Goal: Task Accomplishment & Management: Use online tool/utility

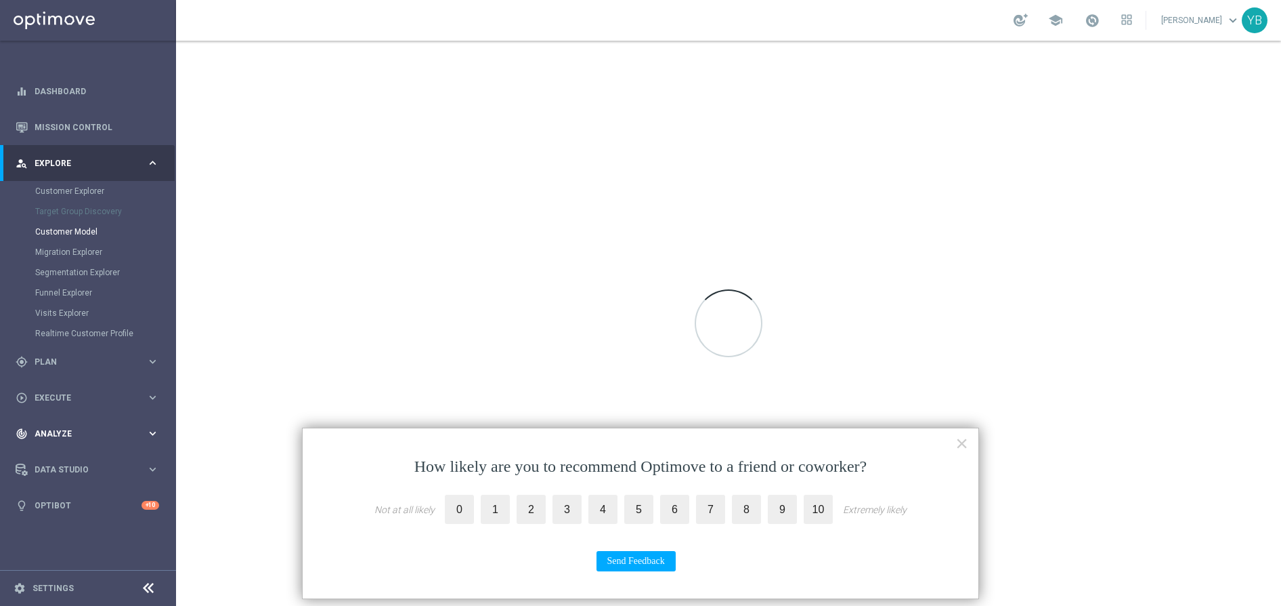
click at [158, 431] on icon "keyboard_arrow_right" at bounding box center [152, 433] width 13 height 13
click at [157, 402] on icon "keyboard_arrow_right" at bounding box center [152, 400] width 13 height 13
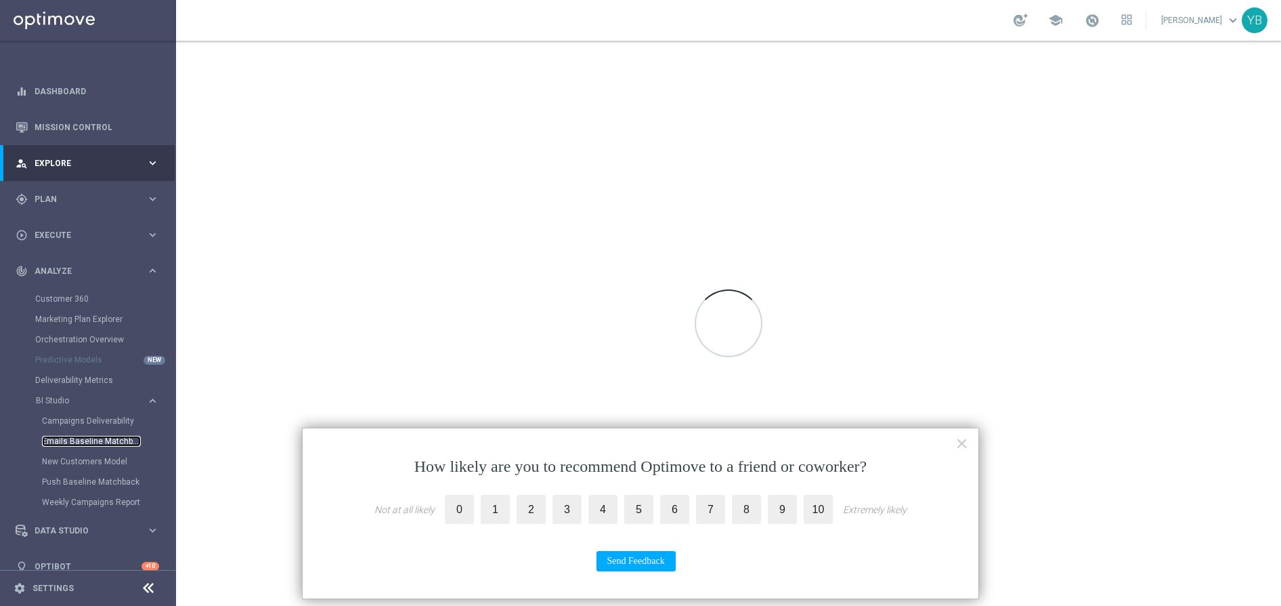
click at [98, 440] on link "Emails Baseline Matchback" at bounding box center [91, 441] width 99 height 11
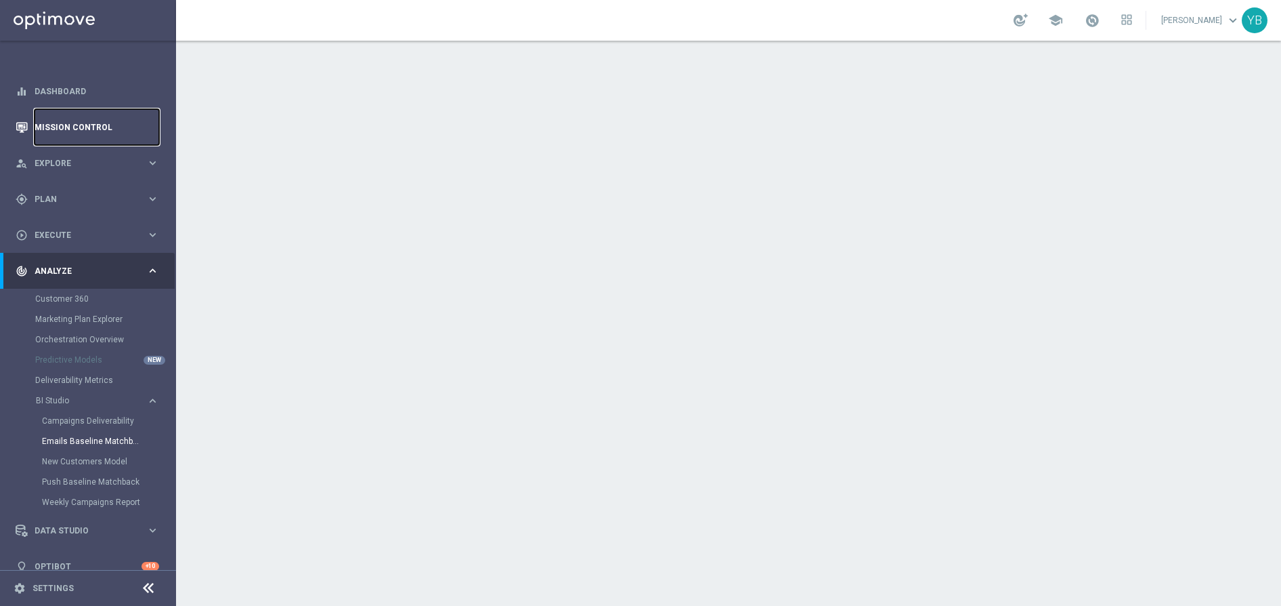
click at [82, 125] on link "Mission Control" at bounding box center [97, 127] width 125 height 36
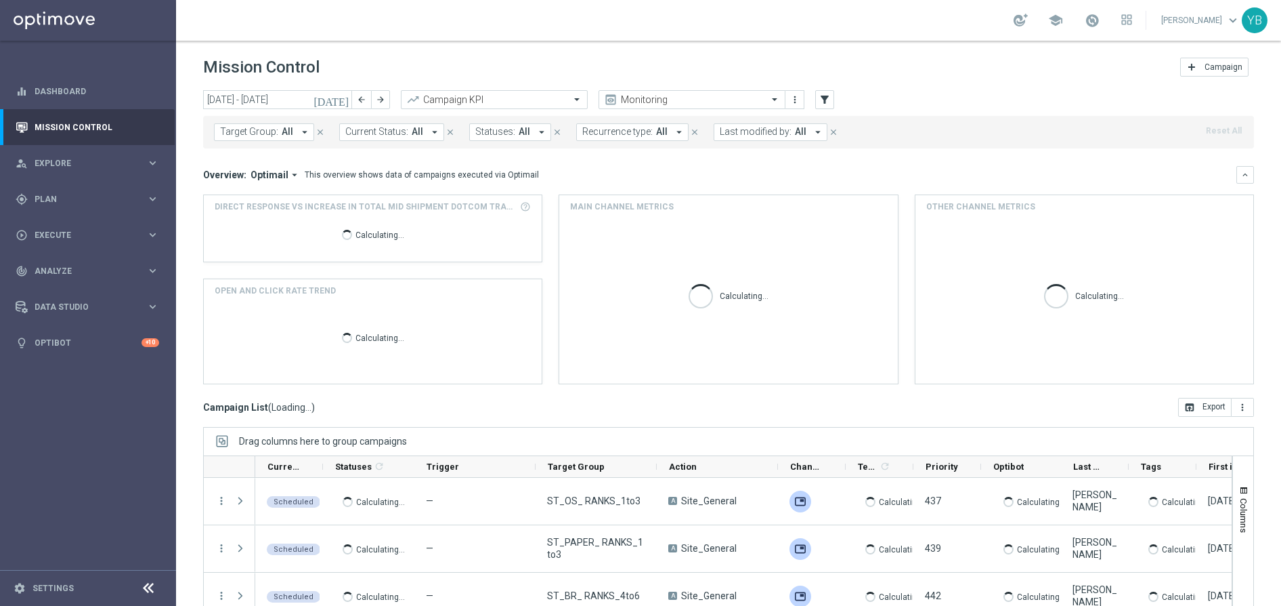
click at [345, 102] on icon "[DATE]" at bounding box center [332, 99] width 37 height 12
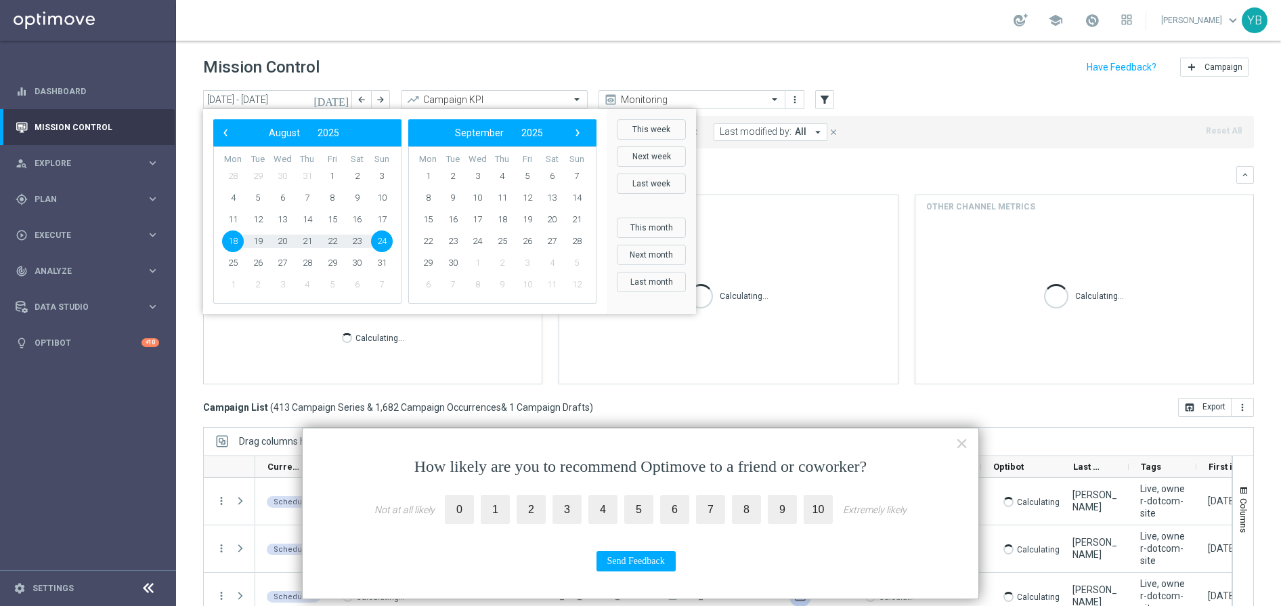
click at [959, 448] on button "×" at bounding box center [962, 443] width 13 height 22
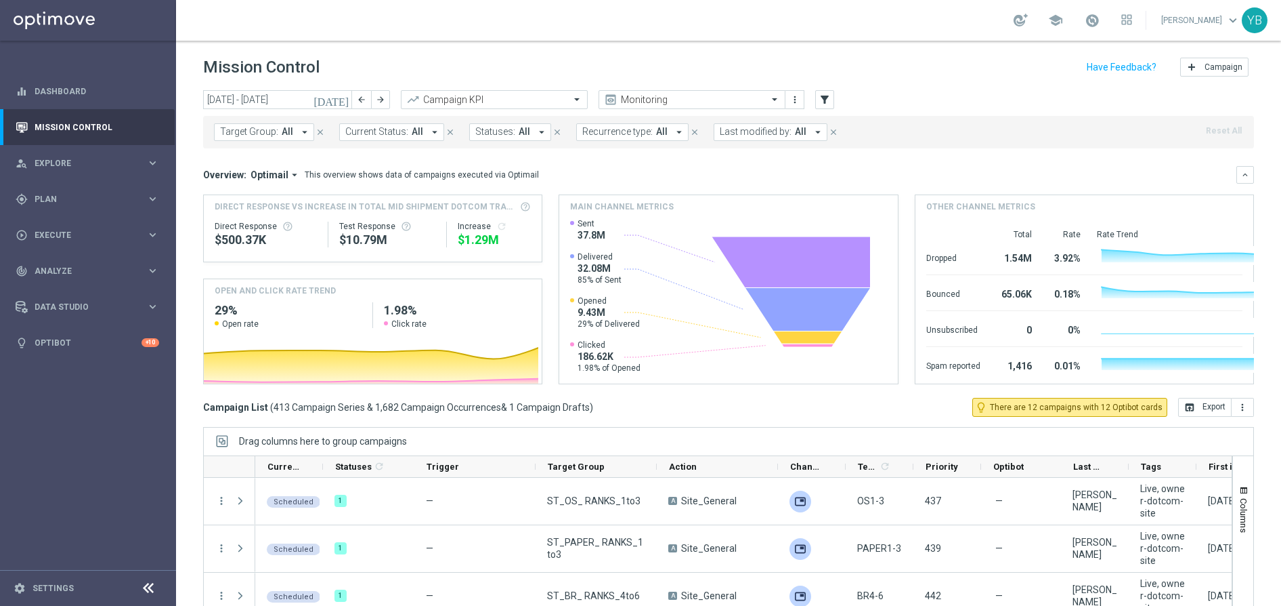
click at [342, 100] on icon "[DATE]" at bounding box center [332, 99] width 37 height 12
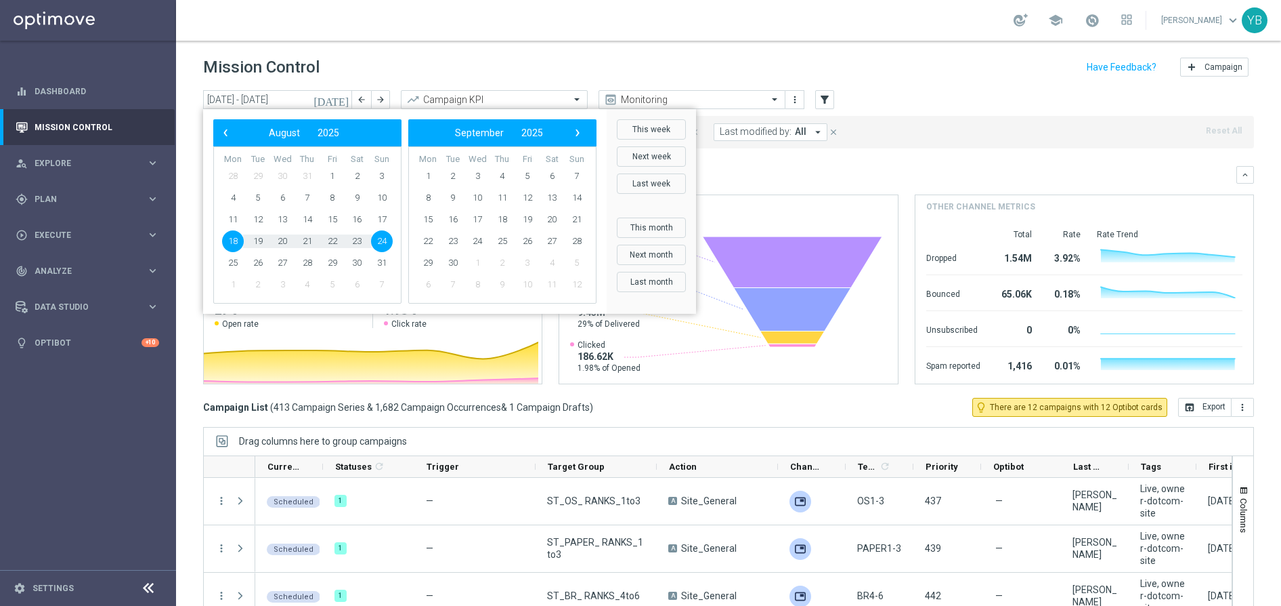
click at [381, 239] on span "24" at bounding box center [382, 241] width 22 height 22
type input "[DATE] - [DATE]"
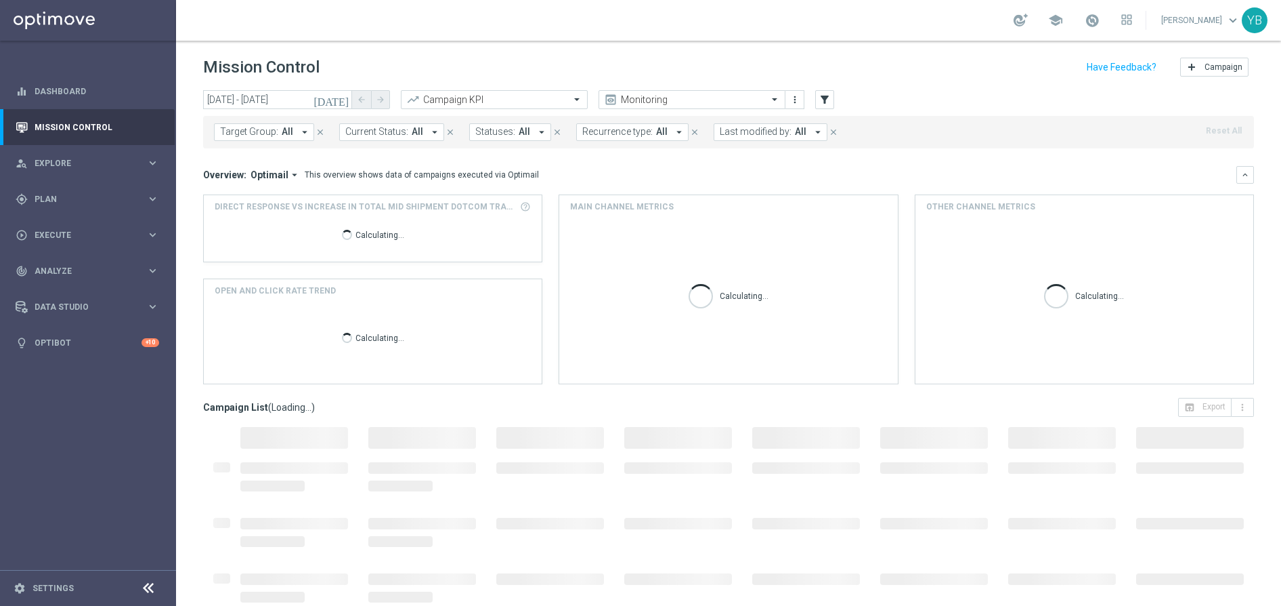
click at [290, 177] on icon "arrow_drop_down" at bounding box center [295, 175] width 12 height 12
click at [266, 196] on div "Analysis" at bounding box center [256, 196] width 33 height 12
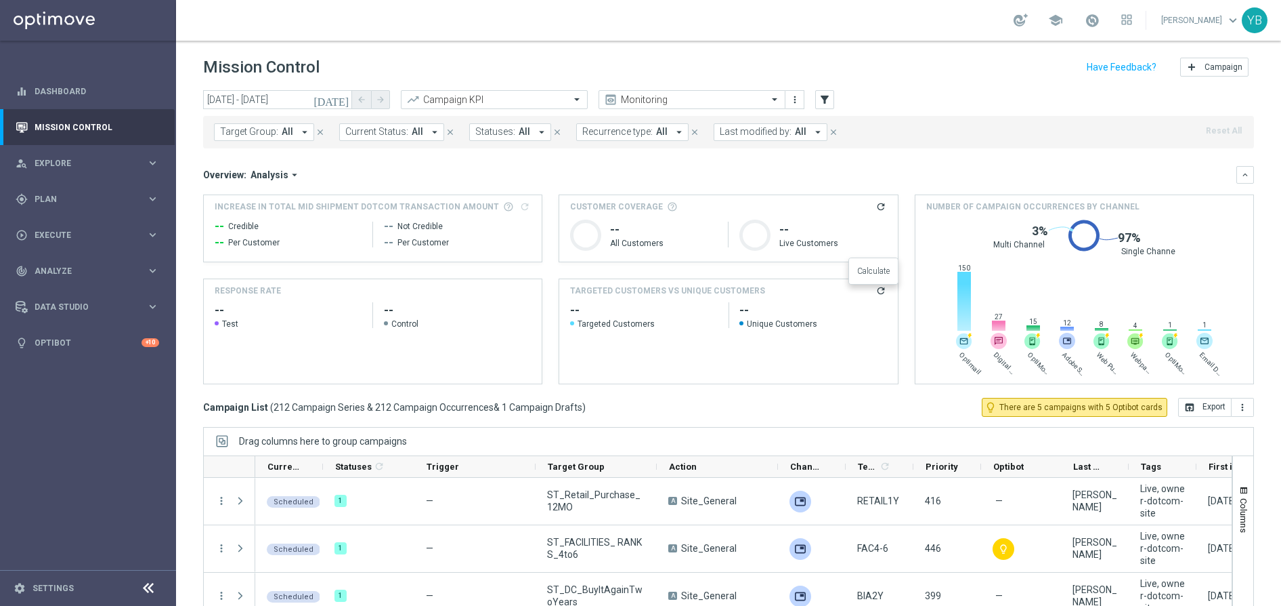
click at [876, 295] on icon "refresh" at bounding box center [881, 290] width 11 height 11
